Goal: Communication & Community: Ask a question

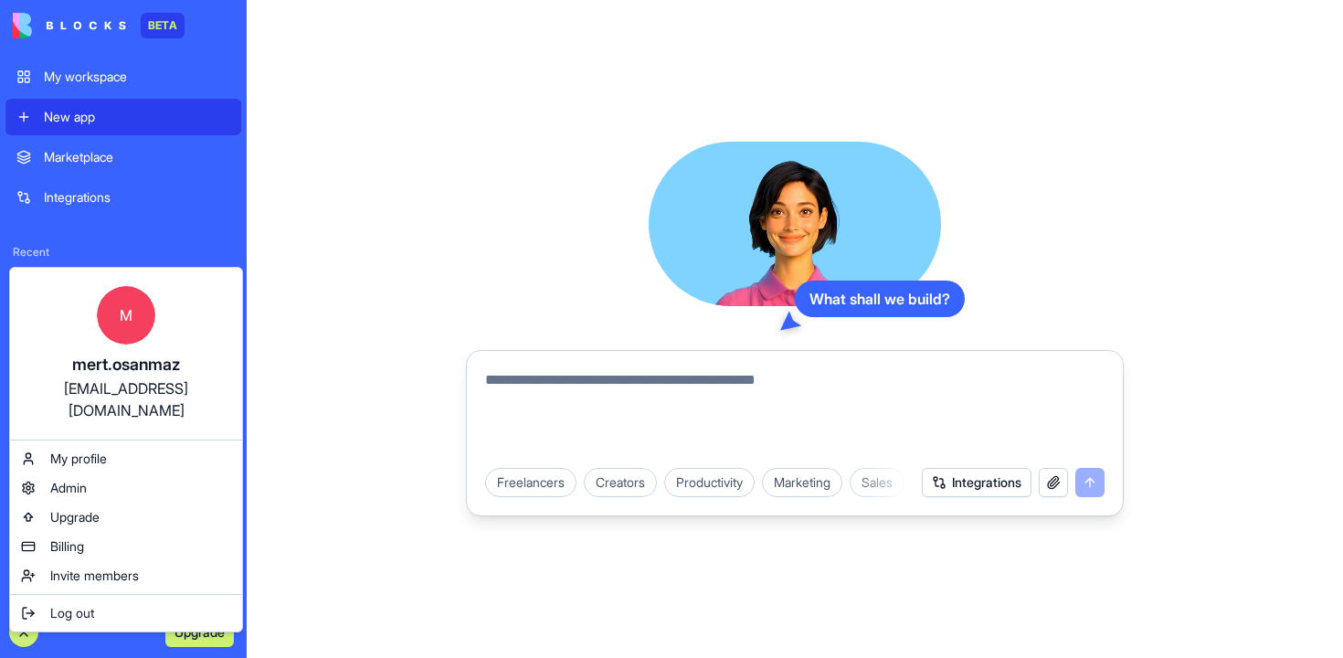
click at [23, 630] on html "BETA My workspace New app Marketplace Integrations Recent Social Media Content …" at bounding box center [671, 329] width 1343 height 658
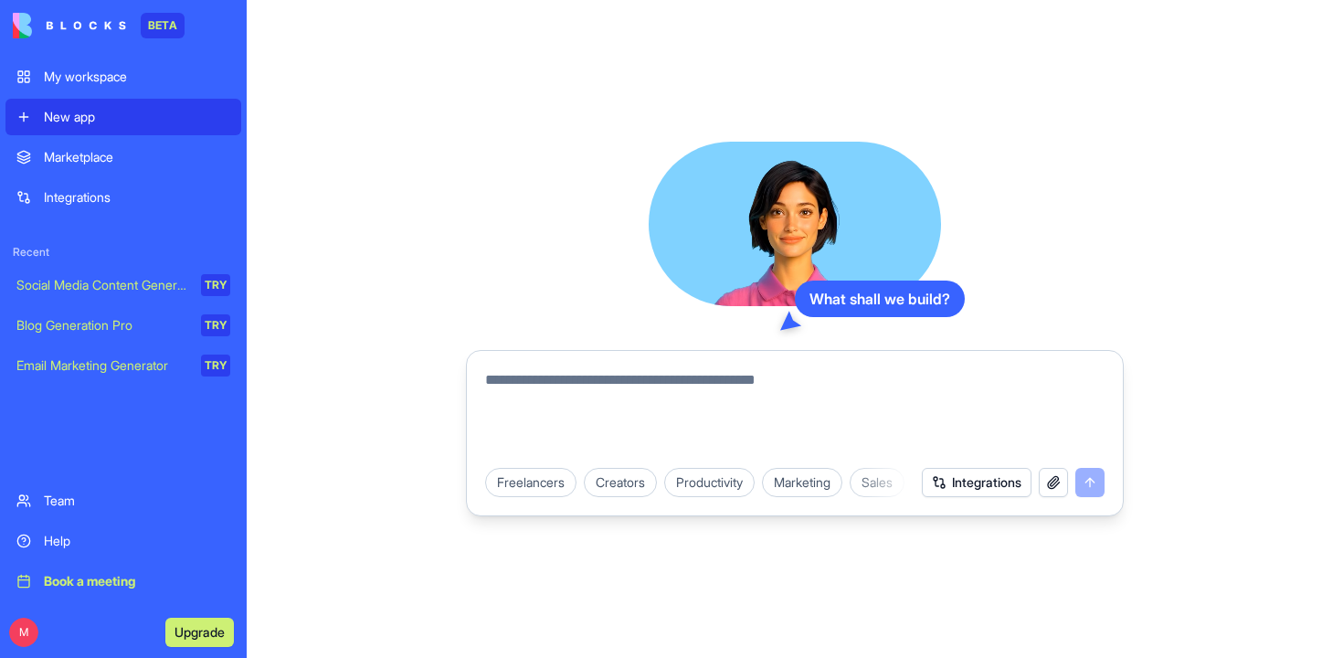
click at [73, 542] on div "Help" at bounding box center [137, 541] width 186 height 18
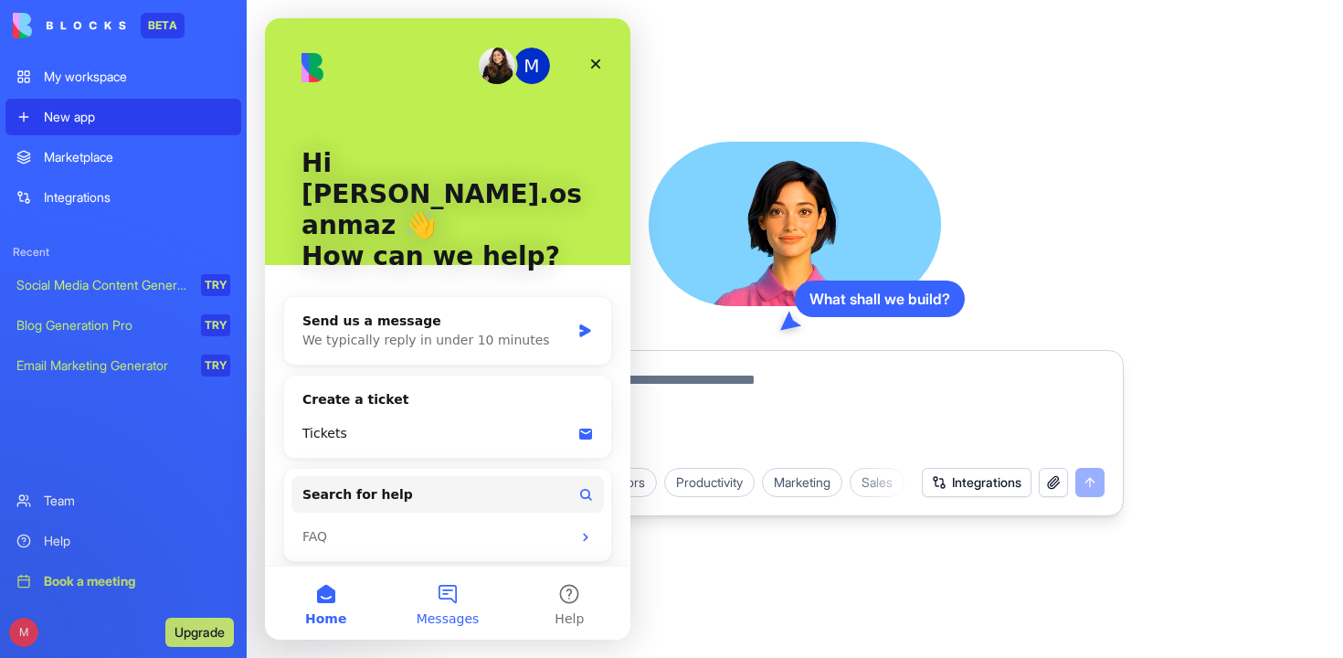
click at [447, 575] on button "Messages" at bounding box center [446, 602] width 121 height 73
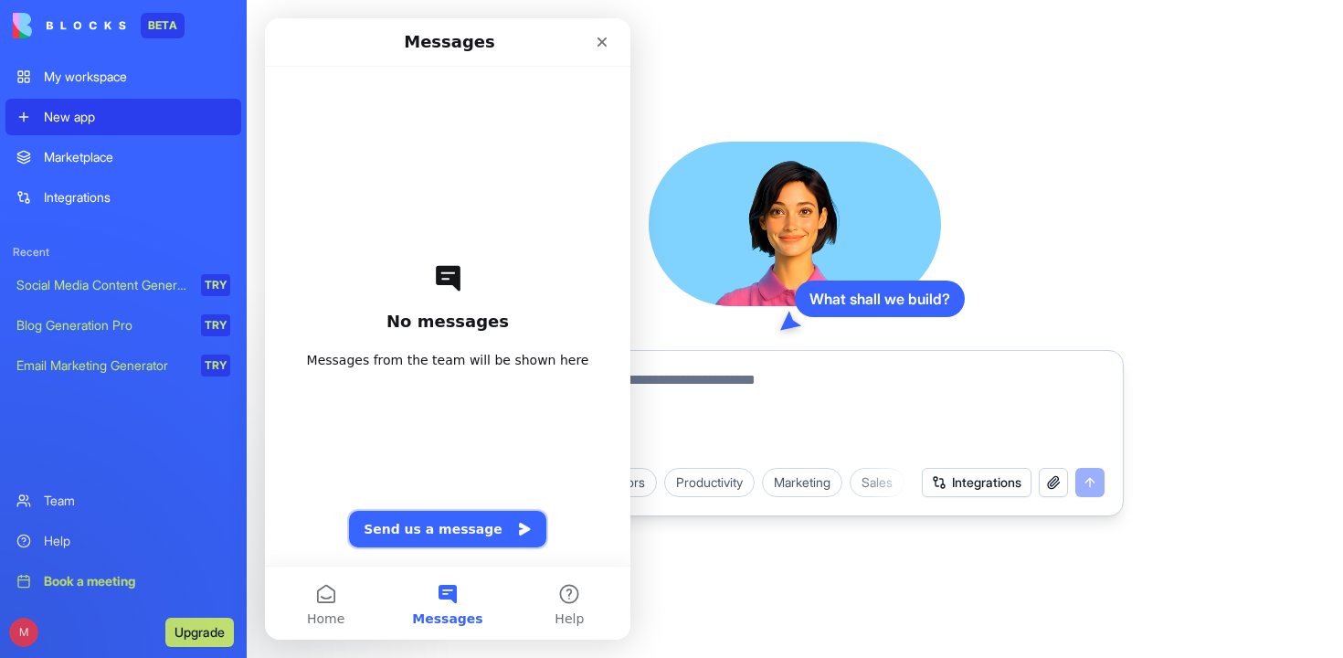
click at [468, 542] on button "Send us a message" at bounding box center [447, 529] width 197 height 37
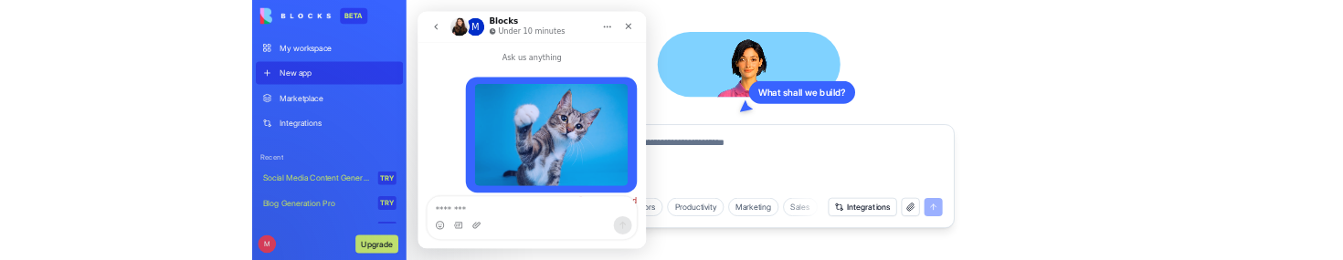
scroll to position [31, 0]
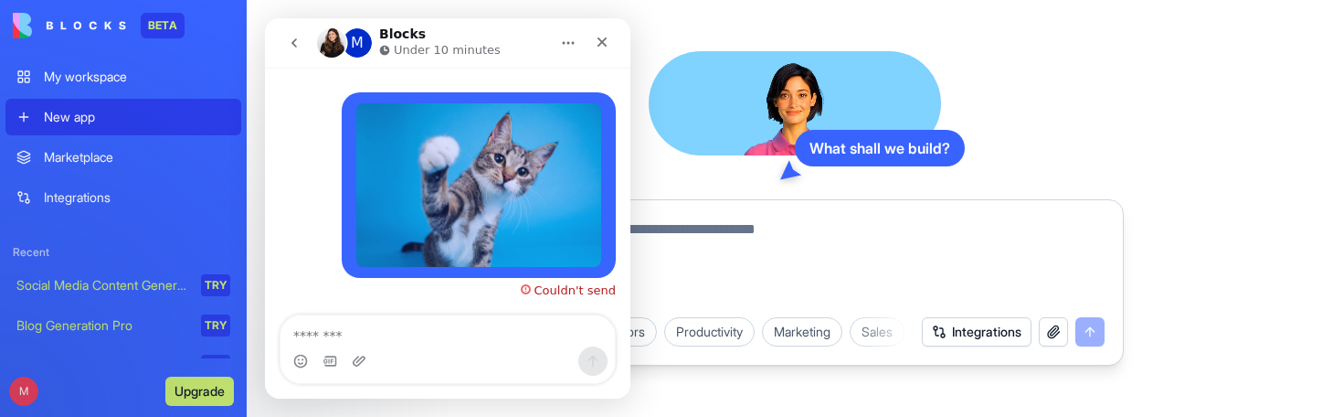
drag, startPoint x: 1109, startPoint y: 417, endPoint x: 1106, endPoint y: 312, distance: 104.2
click at [1106, 312] on div "What shall we build? Freelancers Creators Productivity Marketing Sales HR & Rec…" at bounding box center [795, 208] width 1096 height 417
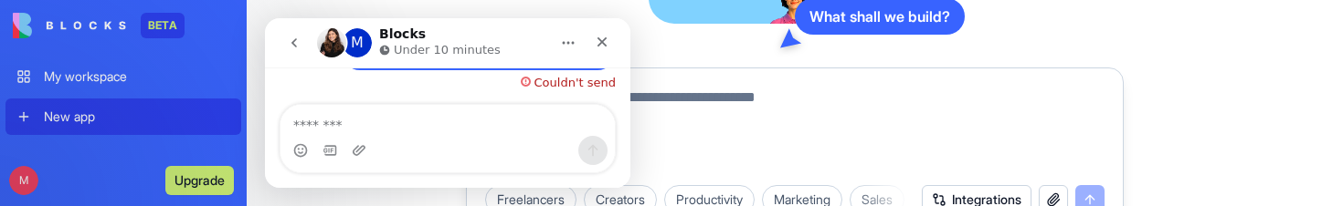
scroll to position [241, 0]
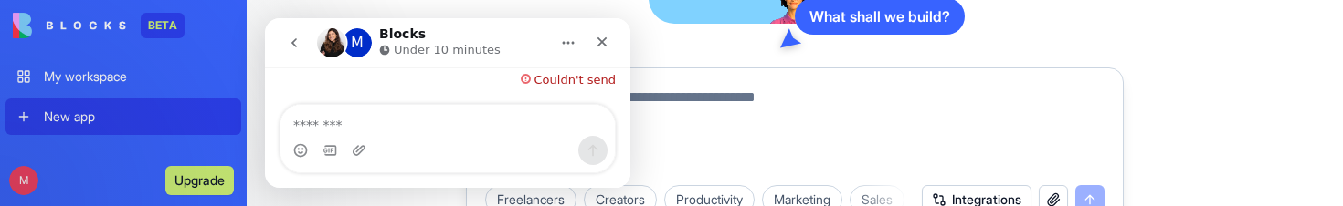
click at [361, 142] on div "Intercom messenger" at bounding box center [361, 150] width 19 height 29
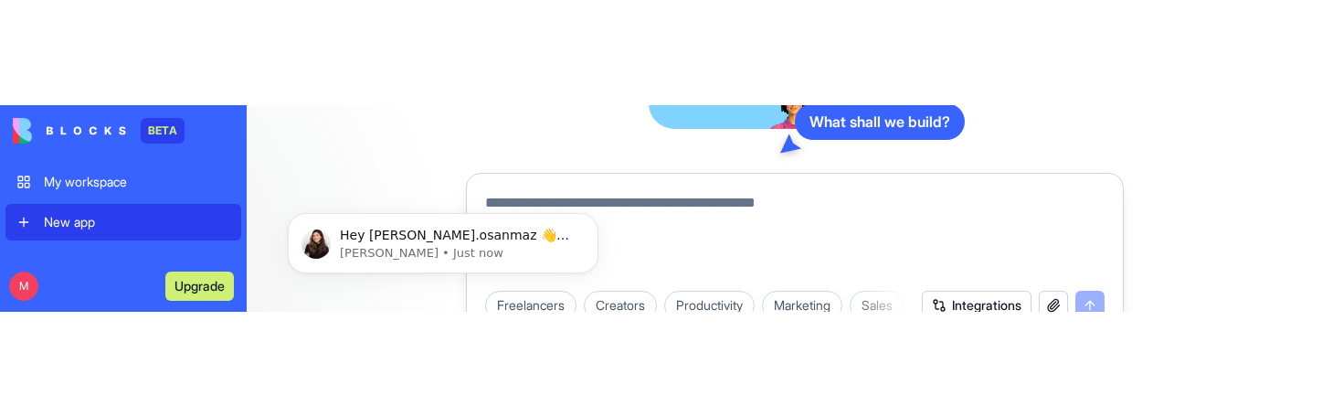
scroll to position [0, 0]
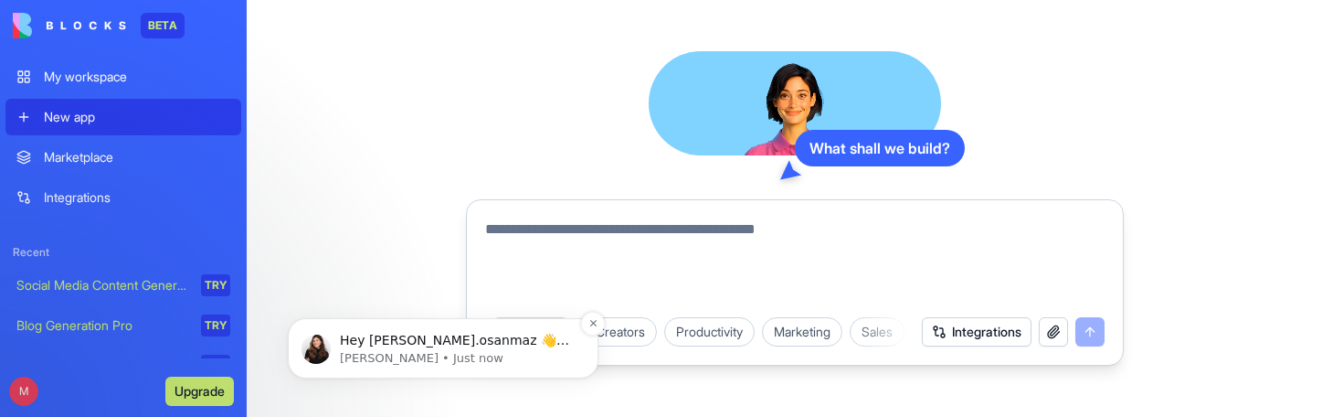
click at [369, 363] on p "[PERSON_NAME] • Just now" at bounding box center [458, 358] width 236 height 16
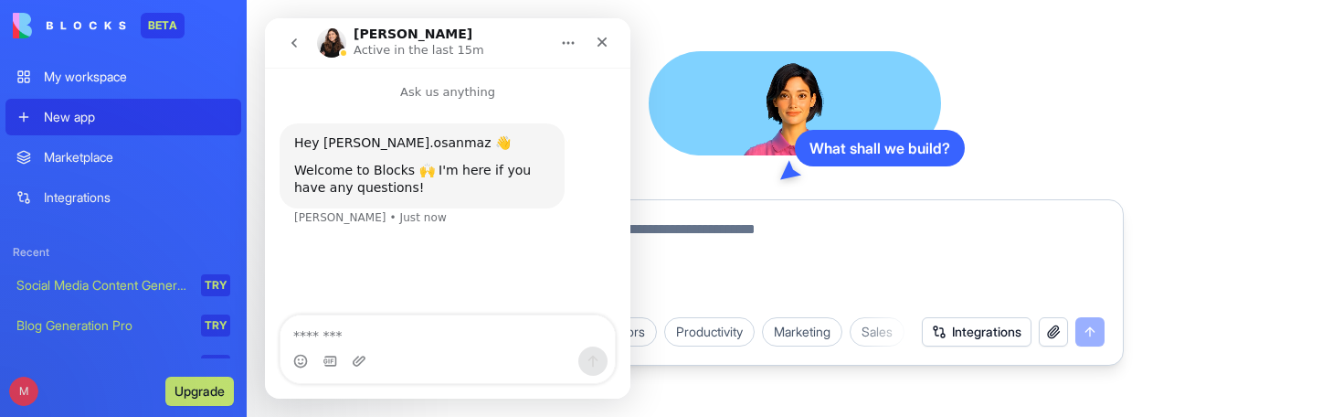
click at [396, 323] on textarea "Message…" at bounding box center [447, 330] width 334 height 31
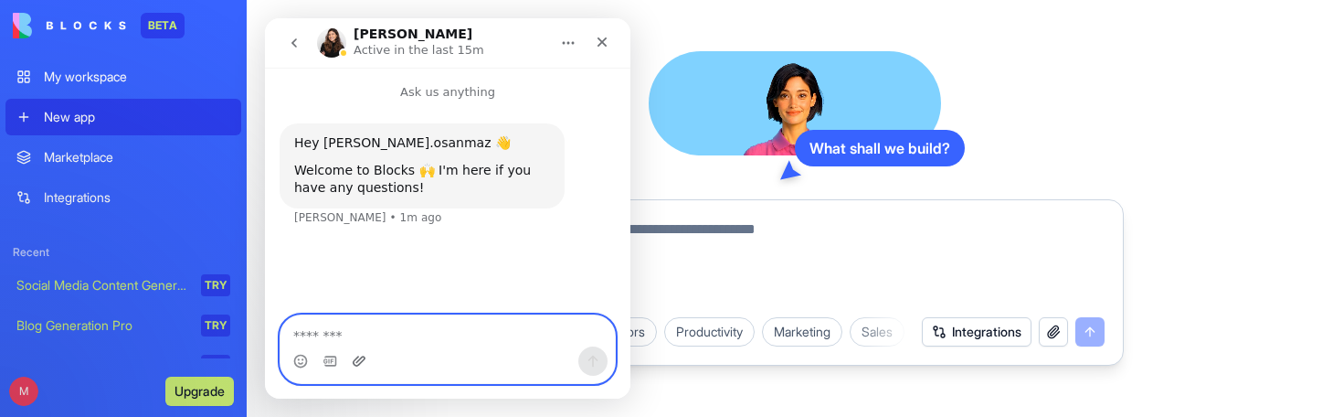
click at [358, 362] on icon "Upload attachment" at bounding box center [359, 360] width 15 height 15
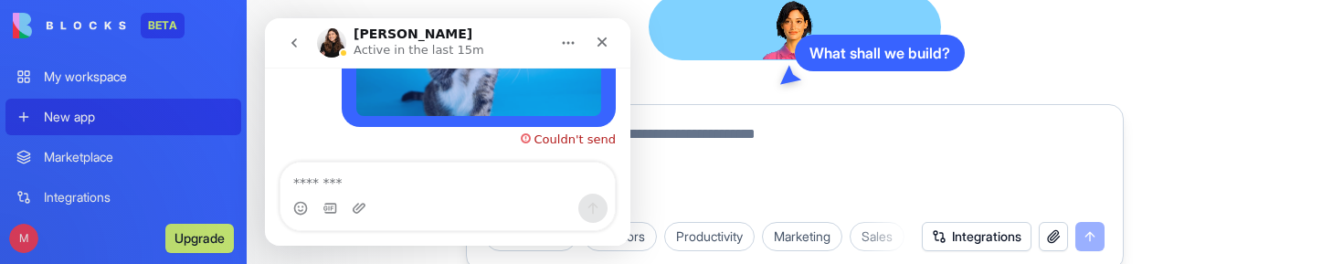
scroll to position [301, 0]
